Goal: Task Accomplishment & Management: Complete application form

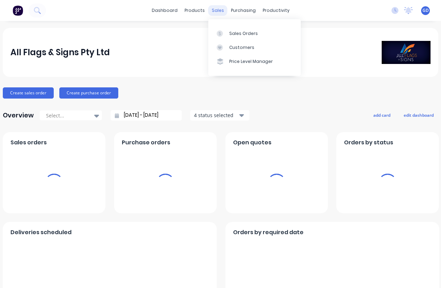
click at [219, 8] on div "sales" at bounding box center [217, 10] width 19 height 10
click at [237, 32] on div "Sales Orders" at bounding box center [243, 33] width 29 height 6
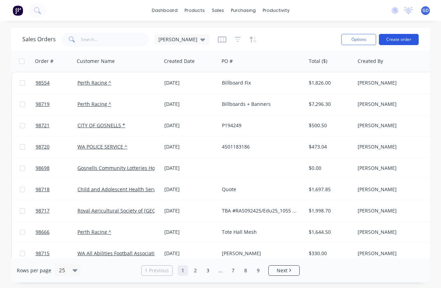
click at [394, 40] on button "Create order" at bounding box center [399, 39] width 40 height 11
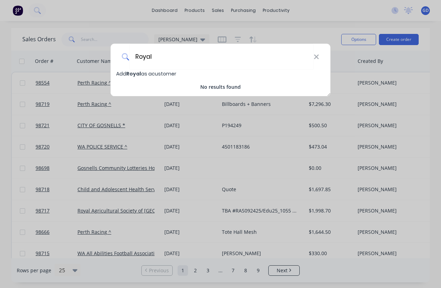
type input "Royal"
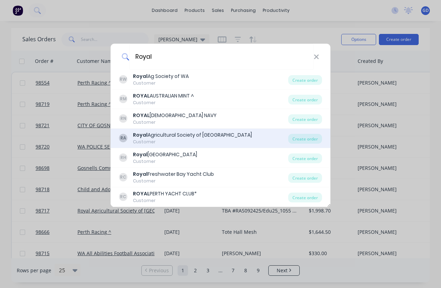
click at [213, 135] on div "Royal Agricultural Society of [GEOGRAPHIC_DATA]" at bounding box center [192, 134] width 119 height 7
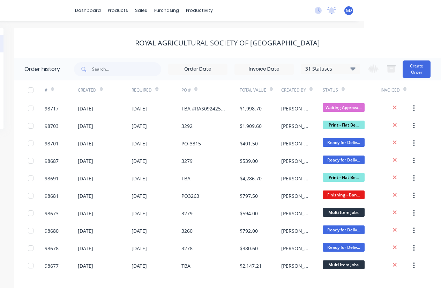
scroll to position [0, 77]
click at [352, 68] on icon at bounding box center [353, 68] width 5 height 3
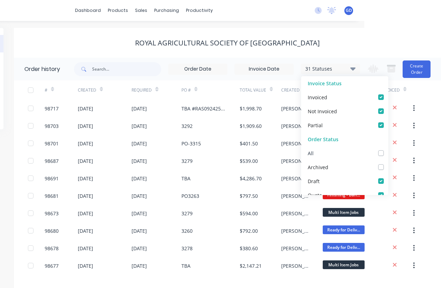
click at [388, 149] on label at bounding box center [388, 149] width 0 height 0
click at [388, 154] on input "checkbox" at bounding box center [391, 152] width 6 height 7
checkbox input "true"
click at [388, 149] on label at bounding box center [388, 149] width 0 height 0
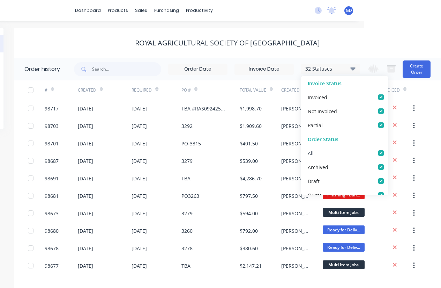
click at [388, 154] on input "checkbox" at bounding box center [391, 152] width 6 height 7
checkbox input "false"
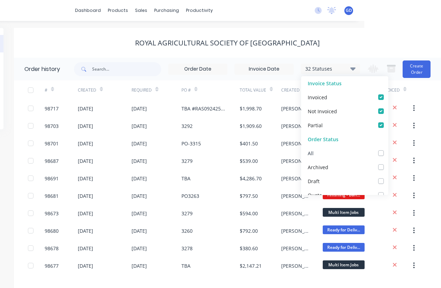
checkbox input "false"
checkbox Jobs_checkbox_c0801e4e-4fc9-4b36-a41d-7ea4ee666c1dundefined "false"
checkbox input "false"
checkbox Approval_checkbox_200e87bf-e931-4815-a771-66c6195c917fundefined "false"
checkbox Supplier_checkbox_2c878738-848c-490f-a54b-dd37e2b28081undefined "false"
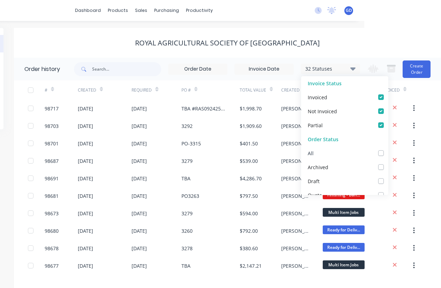
checkbox Artwork_checkbox_0b2469dd-ac43-4795-8278-5e6ca3352ee2undefined "false"
checkbox input "false"
checkbox R2R_checkbox_49f5e610-77c8-4db2-bd98-9aed6b3ea447undefined "false"
checkbox Fabric_checkbox_b2567874-13e2-4dff-bb90-b8a7e1f5e46aundefined "false"
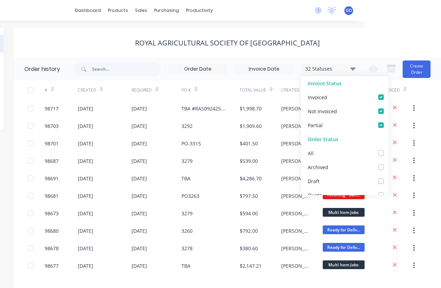
checkbox Bed_checkbox_c6dcbc71-9351-432c-8054-4f6518efee0cundefined "false"
checkbox Mutoh_checkbox_1d5f3740-9181-442f-8503-814ccb95de99undefined "false"
checkbox Fabric_checkbox_e1ac2940-380d-4e62-bb97-bfb6a5181781undefined "false"
checkbox Banner_checkbox_40d380b3-395c-4473-88e9-1c2de890b017undefined "false"
checkbox Laminate_checkbox_e9482baa-610e-4272-b427-14c29d6d3506undefined "false"
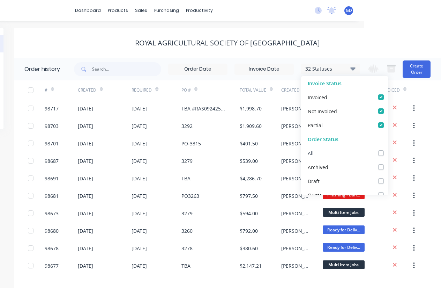
checkbox Cutting_checkbox_7adedfd6-2a87-432c-84bd-321801017b4eundefined "false"
checkbox Fabrication_checkbox_1bb4d993-e59e-40f2-abd1-5558f5685915undefined "false"
checkbox input "false"
checkbox Up_checkbox_eb4589ad-6340-44b2-8ca0-9f8df4d659a2undefined "false"
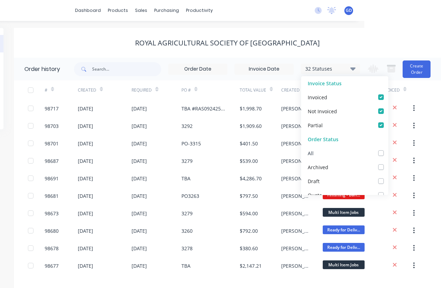
checkbox Delivery_checkbox_50954fb1-200e-4d67-a13d-32e11aba908fundefined "false"
checkbox Install_checkbox_eee8c1f4-320a-41c2-9009-5745e1e40341undefined "false"
checkbox Delivery_checkbox_022b4c75-63f0-4cd1-888a-a21f337d5185undefined "false"
checkbox input "false"
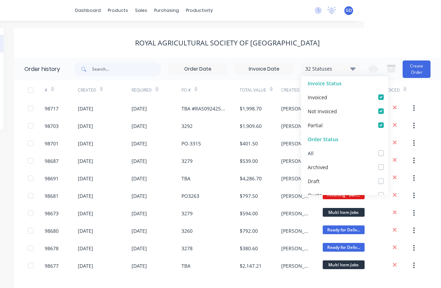
checkbox Up_checkbox_zb1w7undefined "false"
click at [146, 50] on div "Royal Agricultural Society of [GEOGRAPHIC_DATA]" at bounding box center [227, 43] width 427 height 30
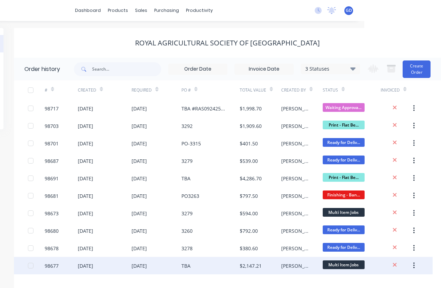
click at [52, 267] on div "98677" at bounding box center [52, 265] width 14 height 7
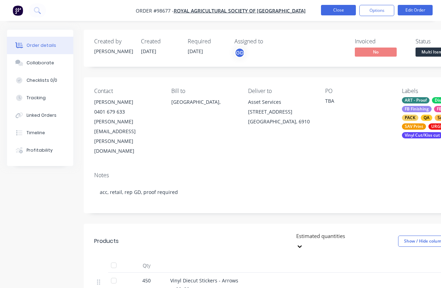
click at [335, 14] on button "Close" at bounding box center [338, 10] width 35 height 10
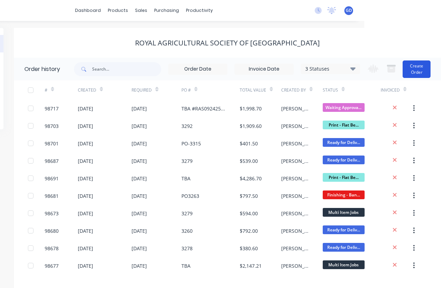
scroll to position [0, 77]
click at [421, 73] on button "Create Order" at bounding box center [417, 68] width 28 height 17
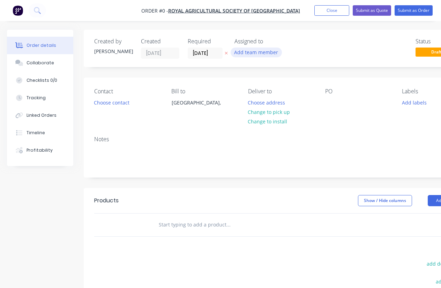
click at [255, 54] on button "Add team member" at bounding box center [256, 51] width 51 height 9
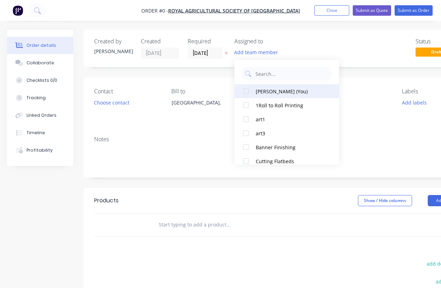
click at [245, 91] on div at bounding box center [246, 91] width 14 height 14
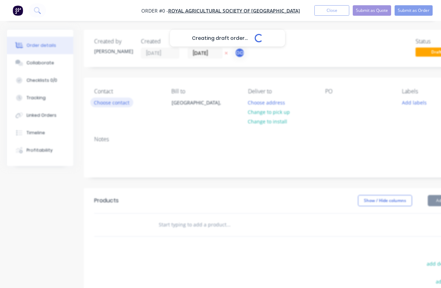
click at [117, 101] on div "Creating draft order... Loading... Order details Collaborate Checklists 0/0 Tra…" at bounding box center [243, 222] width 486 height 385
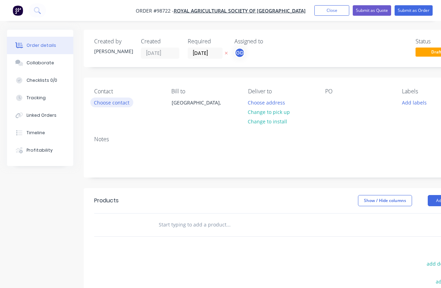
click at [104, 104] on button "Choose contact" at bounding box center [111, 101] width 43 height 9
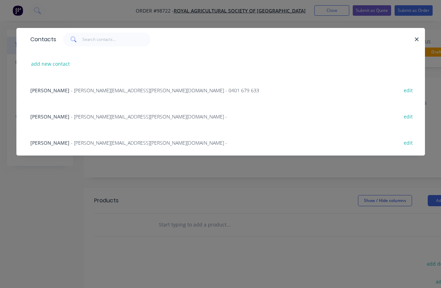
click at [45, 88] on span "[PERSON_NAME]" at bounding box center [49, 90] width 39 height 7
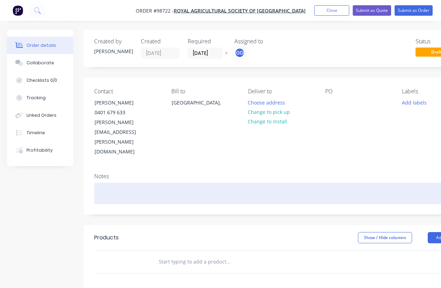
click at [113, 183] on div at bounding box center [281, 193] width 374 height 21
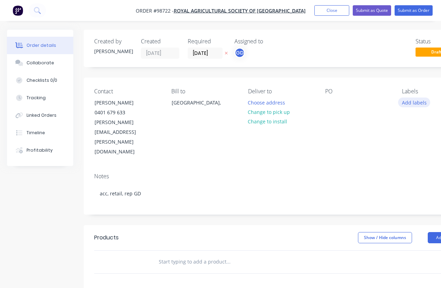
click at [417, 101] on button "Add labels" at bounding box center [414, 101] width 32 height 9
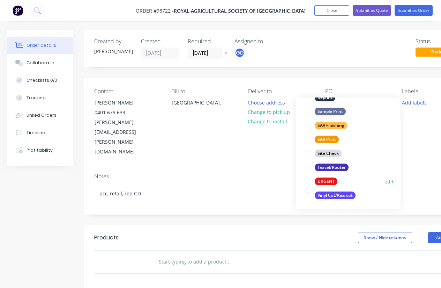
click at [332, 179] on div "URGENT" at bounding box center [326, 181] width 23 height 8
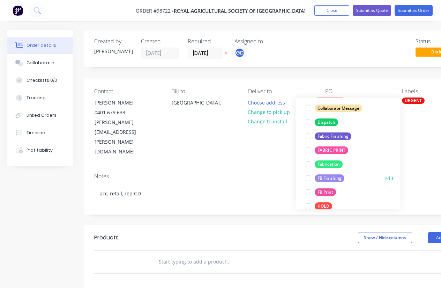
scroll to position [131, 0]
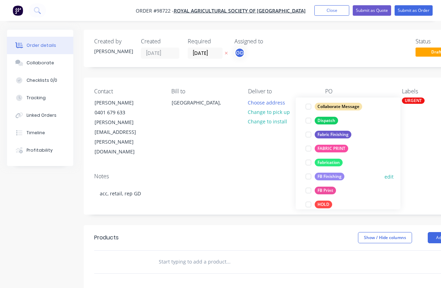
click at [333, 176] on div "FB Finishing" at bounding box center [330, 176] width 30 height 8
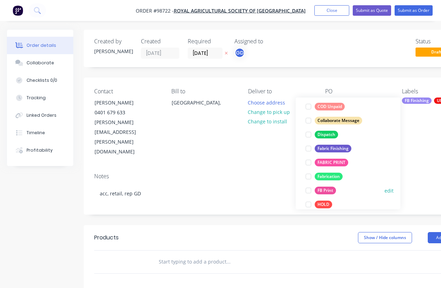
click at [332, 187] on div "FB Print" at bounding box center [325, 190] width 21 height 8
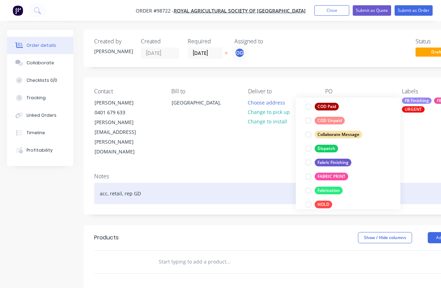
click at [242, 183] on div "acc, retail, rep GD" at bounding box center [281, 193] width 374 height 21
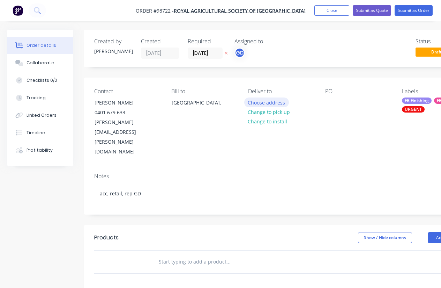
click at [264, 103] on button "Choose address" at bounding box center [266, 101] width 45 height 9
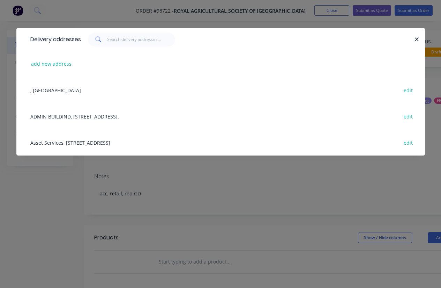
click at [77, 143] on div "Asset Services, [STREET_ADDRESS] edit" at bounding box center [221, 142] width 388 height 26
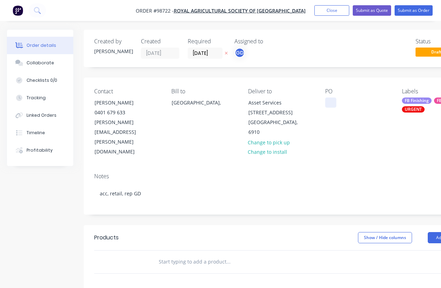
click at [329, 102] on div at bounding box center [330, 102] width 11 height 10
click at [202, 54] on input "[DATE]" at bounding box center [205, 53] width 34 height 10
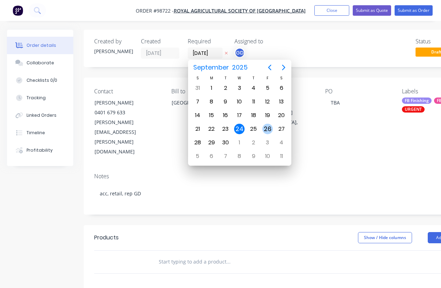
click at [267, 131] on div "26" at bounding box center [268, 129] width 10 height 10
type input "[DATE]"
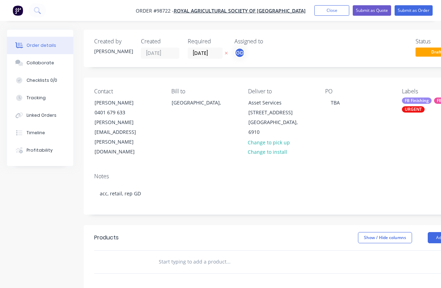
click at [188, 255] on input "text" at bounding box center [229, 262] width 140 height 14
paste input "High Divers 5mm Coreflute (2 pieces) 2150x2150 No eyelets"
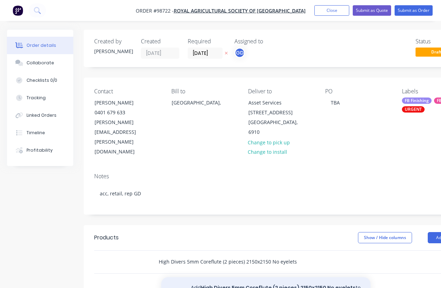
type input "High Divers 5mm Coreflute (2 pieces) 2150x2150 No eyelets"
click at [227, 277] on button "Add High Divers 5mm Coreflute (2 pieces) 2150x2150 No eyelets to order" at bounding box center [265, 291] width 209 height 29
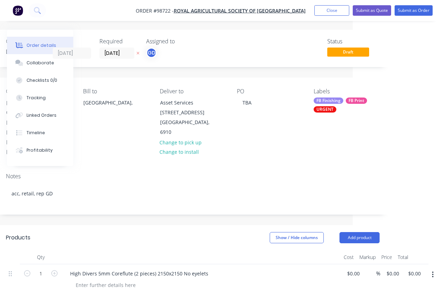
scroll to position [0, 88]
click at [417, 268] on input "0.00" at bounding box center [416, 273] width 16 height 10
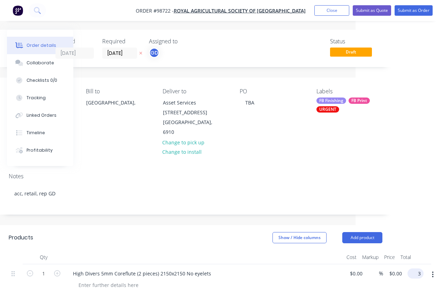
scroll to position [0, 80]
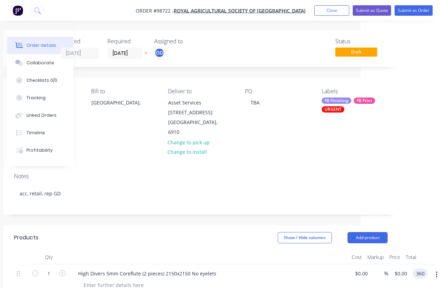
type input "360"
type input "$360.00"
click at [229, 225] on header "Products Show / Hide columns Add product" at bounding box center [200, 237] width 395 height 25
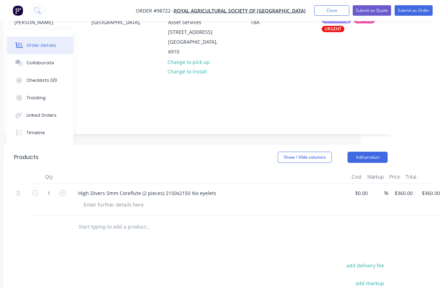
scroll to position [81, 80]
click at [115, 219] on input "text" at bounding box center [148, 226] width 140 height 14
paste input "Smoke signage 5mm coreflute A4 With eyelets X10."
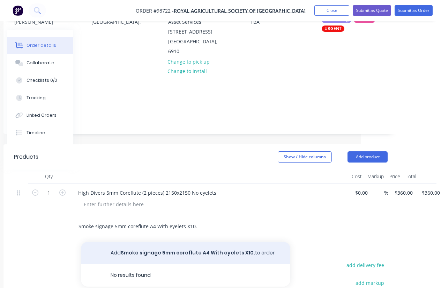
type input "Smoke signage 5mm coreflute A4 With eyelets X10."
click at [148, 242] on button "Add Smoke signage 5mm coreflute A4 With eyelets X10. to order" at bounding box center [185, 253] width 209 height 22
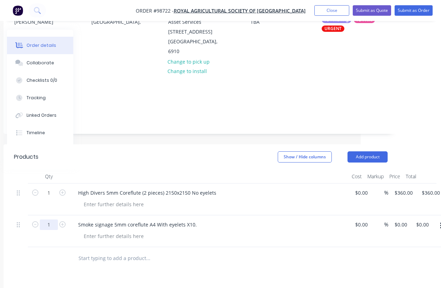
click at [53, 219] on input "1" at bounding box center [49, 224] width 18 height 10
type input "10"
click at [147, 243] on div "Products Show / Hide columns Add product Qty Cost Markup Price Total 1 High Div…" at bounding box center [200, 290] width 395 height 293
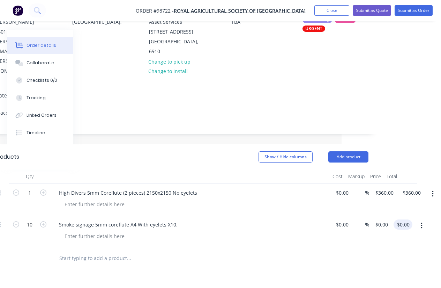
scroll to position [81, 99]
click at [403, 219] on input "0.00" at bounding box center [405, 224] width 16 height 10
type input "$110.00"
type input "$11.00"
click at [287, 251] on div at bounding box center [176, 258] width 246 height 14
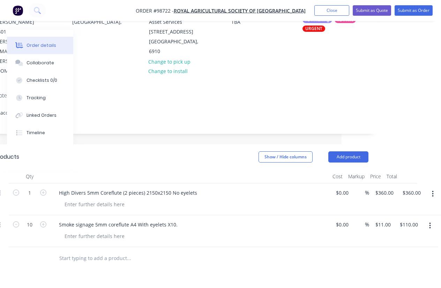
click at [104, 247] on div at bounding box center [176, 258] width 251 height 23
click at [89, 251] on input "text" at bounding box center [129, 258] width 140 height 14
paste input "Restricted access 5mm coreflute A5 With eyelets X12"
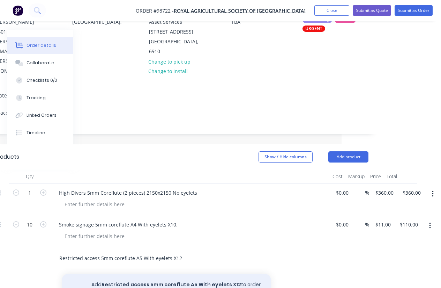
type input "Restricted access 5mm coreflute A5 With eyelets X12"
click at [128, 273] on button "Add Restricted access 5mm coreflute A5 With eyelets X12 to order" at bounding box center [166, 284] width 209 height 22
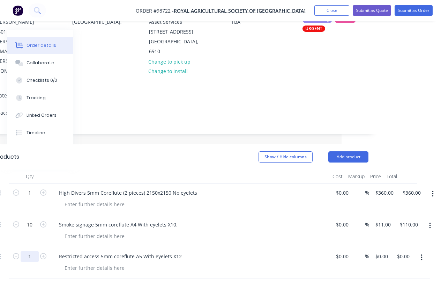
click at [32, 251] on input "1" at bounding box center [30, 256] width 18 height 10
type input "12"
click at [166, 283] on input "text" at bounding box center [129, 290] width 140 height 14
click at [404, 251] on input "0.00" at bounding box center [403, 256] width 13 height 10
type input "95"
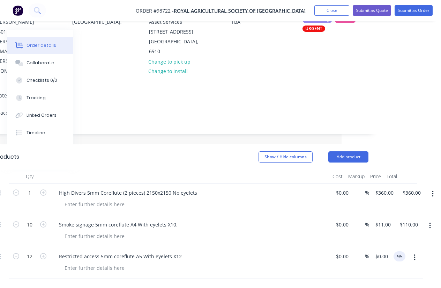
type input "$7.9167"
type input "$95.00"
click at [322, 279] on div at bounding box center [182, 290] width 374 height 23
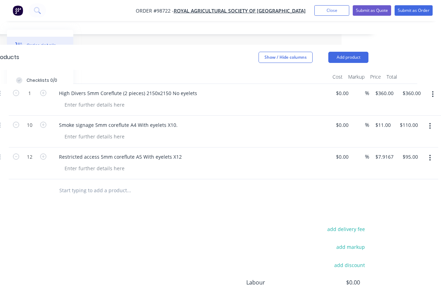
scroll to position [181, 99]
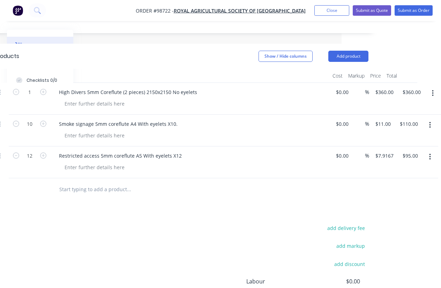
click at [93, 182] on input "text" at bounding box center [129, 189] width 140 height 14
click at [84, 182] on input "text" at bounding box center [129, 189] width 140 height 14
paste input "Outback Encounters schedule 5mm coreflute 2500x2000mm (4 sheets) With eyelets x…"
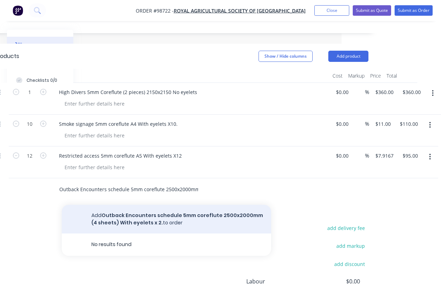
type input "Outback Encounters schedule 5mm coreflute 2500x2000mm (4 sheets) With eyelets x…"
click at [123, 205] on button "Add Outback Encounters schedule 5mm coreflute 2500x2000mm (4 sheets) With eyele…" at bounding box center [166, 219] width 209 height 29
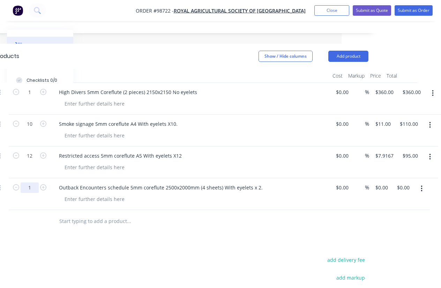
click at [34, 182] on input "1" at bounding box center [30, 187] width 18 height 10
type input "2"
click at [92, 214] on input "text" at bounding box center [129, 221] width 140 height 14
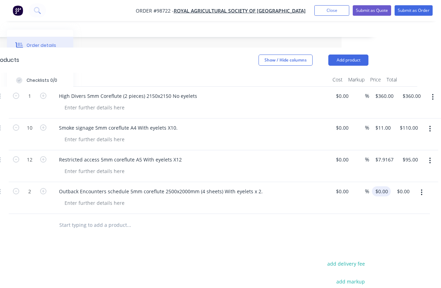
scroll to position [177, 99]
click at [403, 186] on input "0.00" at bounding box center [405, 191] width 16 height 10
type input "720"
type input "$360.00"
type input "$720.00"
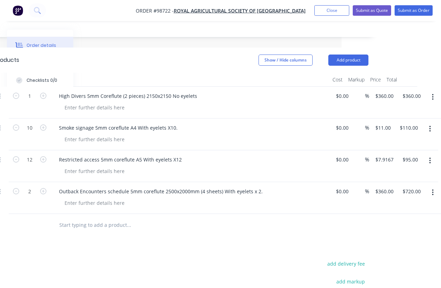
click at [322, 214] on div at bounding box center [182, 225] width 374 height 23
click at [104, 218] on input "text" at bounding box center [129, 225] width 140 height 14
paste input "Whip Cracker schedule 5mm corflute 2100mm x 1100mm with eyelets x 3."
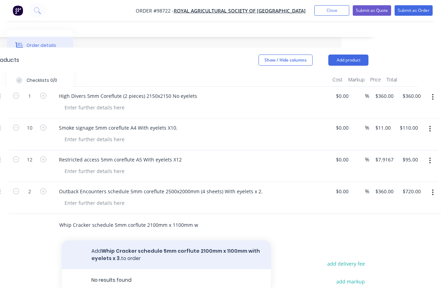
type input "Whip Cracker schedule 5mm corflute 2100mm x 1100mm with eyelets x 3."
click at [123, 240] on button "Add Whip Cracker schedule 5mm corflute 2100mm x 1100mm with eyelets x 3. to ord…" at bounding box center [166, 254] width 209 height 29
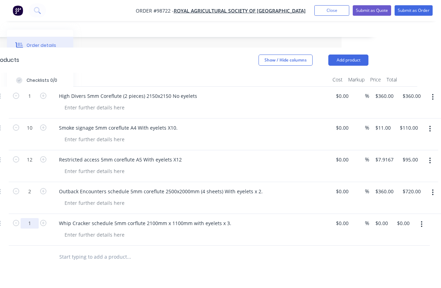
click at [32, 218] on input "1" at bounding box center [30, 223] width 18 height 10
type input "3"
click at [94, 245] on div at bounding box center [176, 256] width 251 height 23
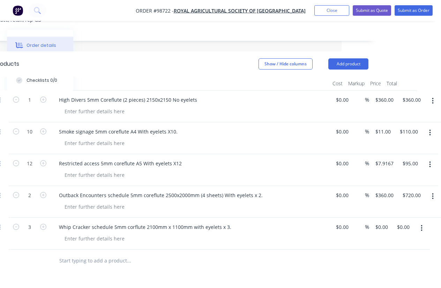
scroll to position [174, 99]
click at [406, 222] on input "0.00" at bounding box center [403, 227] width 13 height 10
type input "475"
type input "$158.3333"
type input "$475.00"
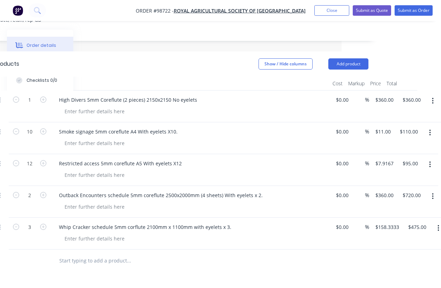
click at [331, 249] on div at bounding box center [182, 260] width 374 height 23
click at [99, 253] on input "text" at bounding box center [129, 260] width 140 height 14
paste input "Piggy Parlour 5mm Coreflute A1 X 2"
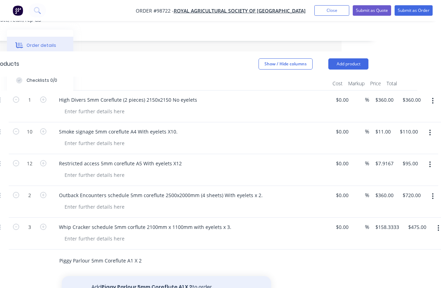
type input "Piggy Parlour 5mm Coreflute A1 X 2"
click at [129, 276] on button "Add Piggy Parlour 5mm Coreflute A1 X 2 to order" at bounding box center [166, 287] width 209 height 22
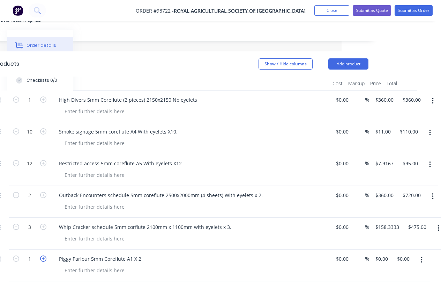
click at [44, 255] on icon "button" at bounding box center [43, 258] width 6 height 6
type input "2"
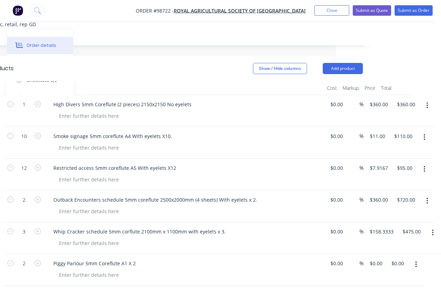
scroll to position [169, 105]
click at [399, 258] on input "0.00" at bounding box center [399, 263] width 16 height 10
type input "100"
type input "$50.00"
type input "$100.00"
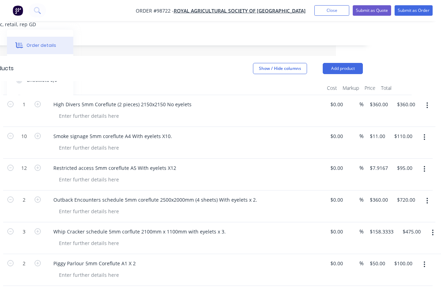
paste input "Please don’t climb 5mm coreflute Eyelets top corners A3 Qty 25"
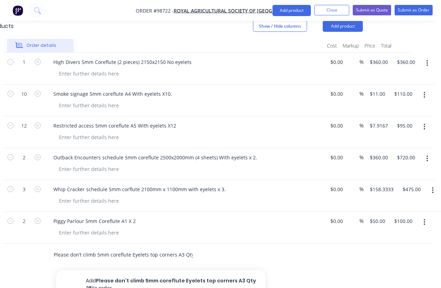
scroll to position [212, 105]
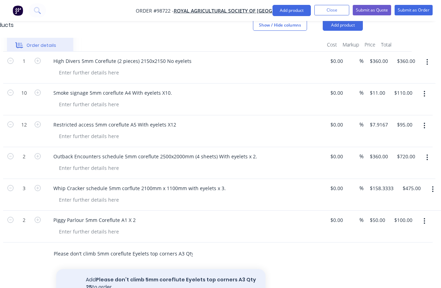
type input "Please don’t climb 5mm coreflute Eyelets top corners A3 Qty 25"
click at [132, 269] on button "Add Please don’t climb 5mm coreflute Eyelets top corners A3 Qty 25 to order" at bounding box center [160, 283] width 209 height 29
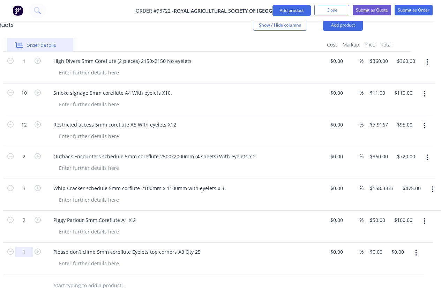
click at [26, 246] on input "1" at bounding box center [24, 251] width 18 height 10
type input "25"
click at [67, 278] on input "text" at bounding box center [123, 285] width 140 height 14
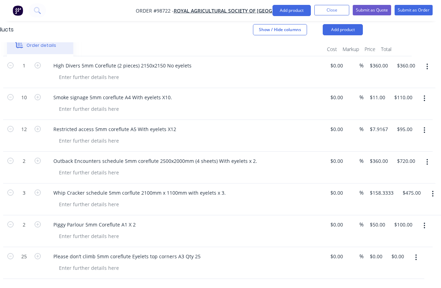
scroll to position [208, 105]
click at [400, 251] on input "0.00" at bounding box center [399, 256] width 16 height 10
type input "300"
type input "$12.00"
type input "$300.00"
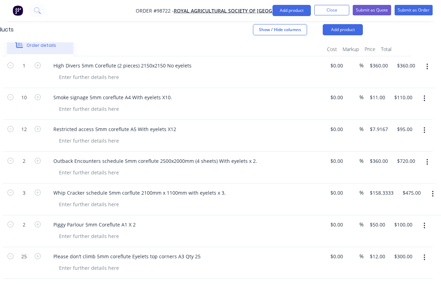
click at [345, 279] on div at bounding box center [176, 290] width 374 height 23
click at [88, 283] on input "text" at bounding box center [123, 290] width 140 height 14
paste input "Back of house. 5mm coreflute A5 Eyelets at top Qty 2."
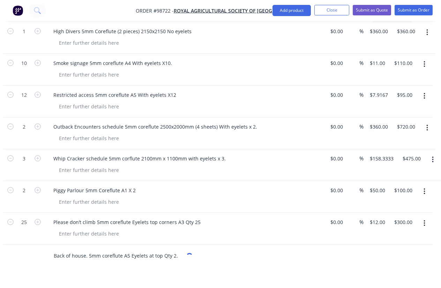
scroll to position [244, 105]
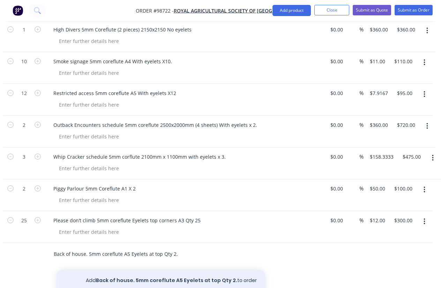
type input "Back of house. 5mm coreflute A5 Eyelets at top Qty 2."
click at [138, 269] on button "Add Back of house. 5mm coreflute A5 Eyelets at top Qty 2. to order" at bounding box center [160, 280] width 209 height 22
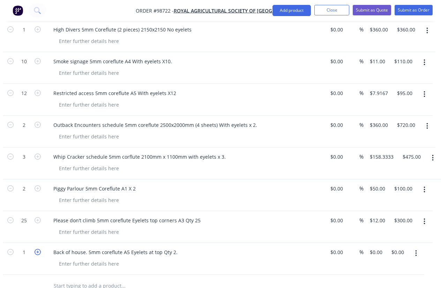
click at [38, 249] on icon "button" at bounding box center [38, 252] width 6 height 6
type input "2"
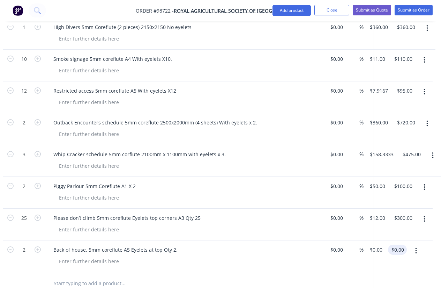
scroll to position [246, 105]
click at [400, 244] on input "0.00" at bounding box center [399, 249] width 16 height 10
type input "40"
type input "$20.00"
type input "$40.00"
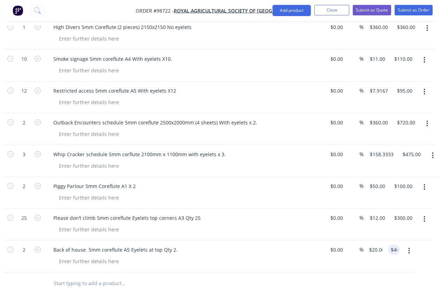
click at [316, 272] on div at bounding box center [176, 283] width 374 height 23
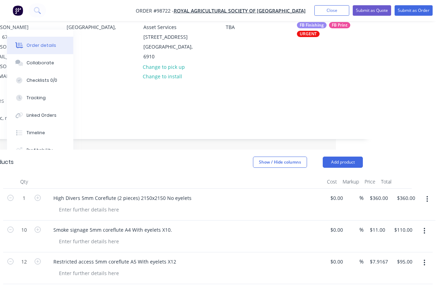
scroll to position [78, 105]
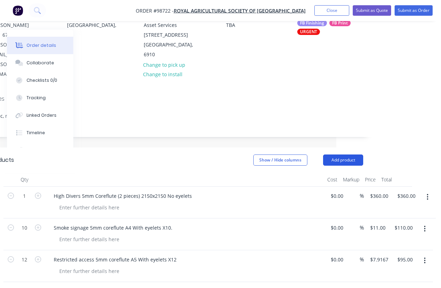
click at [333, 154] on button "Add product" at bounding box center [343, 159] width 40 height 11
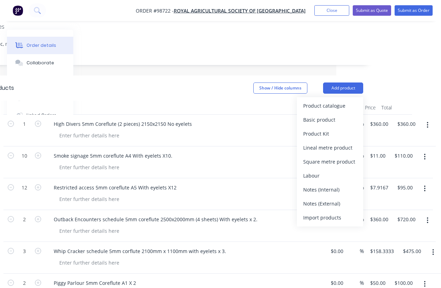
scroll to position [161, 105]
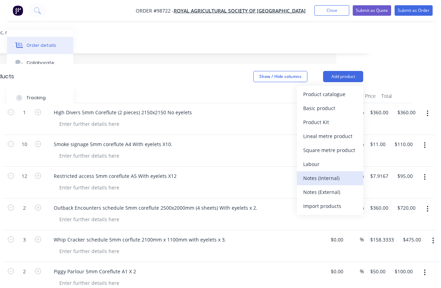
click at [321, 173] on div "Notes (Internal)" at bounding box center [330, 178] width 54 height 10
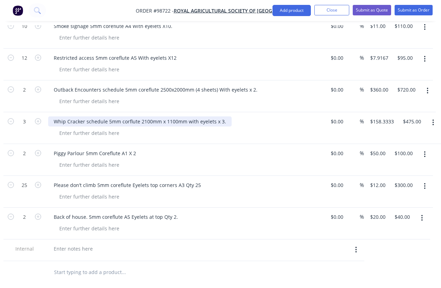
scroll to position [280, 105]
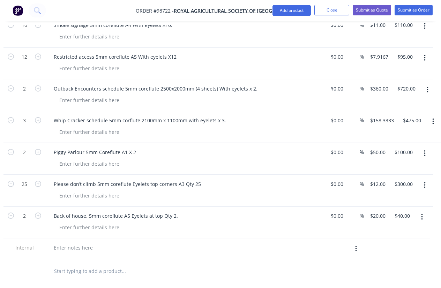
click at [66, 254] on div at bounding box center [185, 254] width 274 height 1
click at [67, 242] on div at bounding box center [73, 247] width 50 height 10
paste div
click at [52, 242] on div "#GDRAS092425005/Entertainment Misc" at bounding box center [99, 247] width 103 height 10
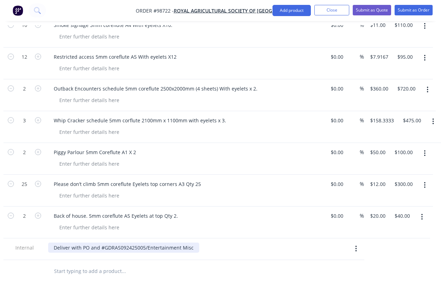
click at [195, 242] on div "Deliver with PO and #GDRAS092425005/Entertainment Misc" at bounding box center [123, 247] width 151 height 10
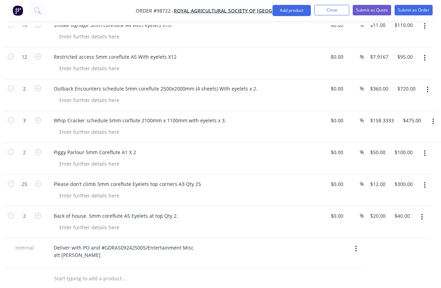
click at [222, 271] on div at bounding box center [152, 278] width 209 height 14
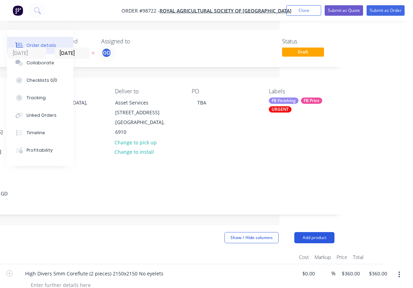
scroll to position [0, 133]
click at [307, 232] on button "Add product" at bounding box center [314, 237] width 40 height 11
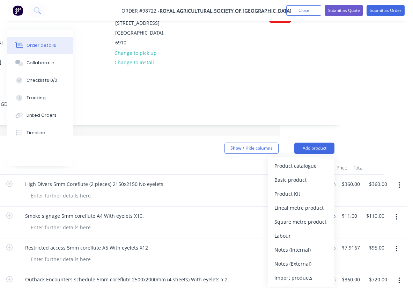
scroll to position [93, 133]
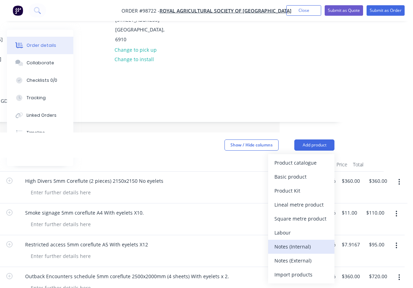
click at [299, 241] on div "Notes (Internal)" at bounding box center [301, 246] width 54 height 10
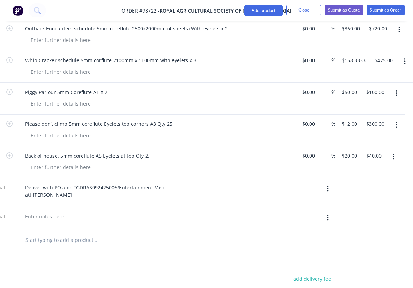
scroll to position [373, 133]
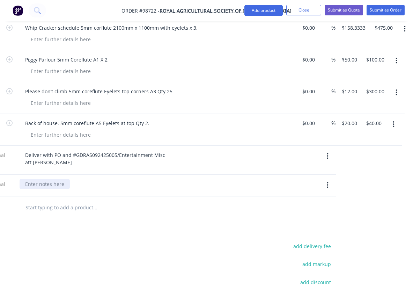
click at [51, 179] on div at bounding box center [45, 184] width 50 height 10
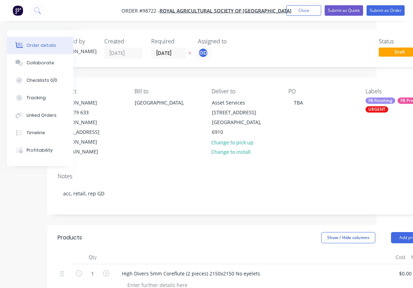
scroll to position [0, 0]
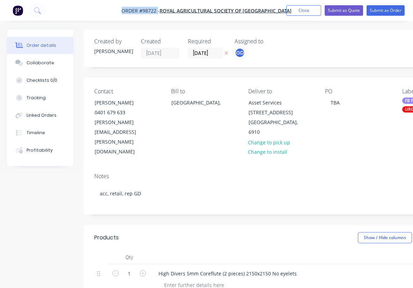
drag, startPoint x: 120, startPoint y: 8, endPoint x: 156, endPoint y: 11, distance: 36.8
click at [156, 11] on nav "Order #98722 - Royal Agricultural Society of [GEOGRAPHIC_DATA] Add product Clos…" at bounding box center [206, 10] width 413 height 21
copy span "Order #98722"
click at [305, 11] on button "Close" at bounding box center [303, 10] width 35 height 10
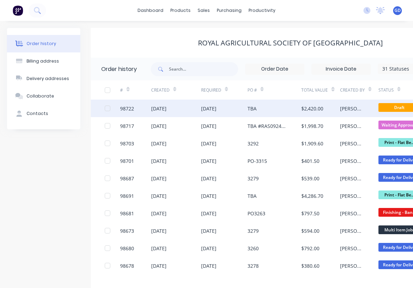
click at [132, 110] on div "98722" at bounding box center [127, 108] width 14 height 7
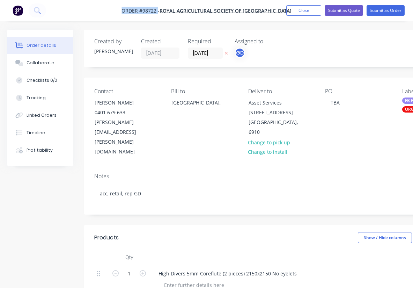
drag, startPoint x: 116, startPoint y: 8, endPoint x: 157, endPoint y: 10, distance: 40.5
click at [157, 10] on nav "Order #98722 - Royal Agricultural Society of [GEOGRAPHIC_DATA] Add product Clos…" at bounding box center [206, 10] width 413 height 21
copy span "Order #98722"
click at [301, 9] on button "Close" at bounding box center [303, 10] width 35 height 10
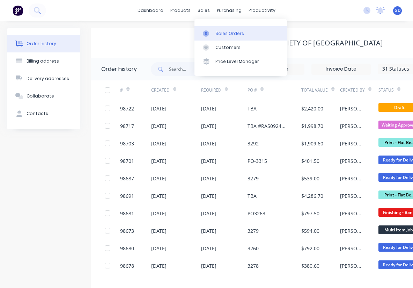
click at [220, 30] on div "Sales Orders" at bounding box center [229, 33] width 29 height 6
